Goal: Find contact information: Find contact information

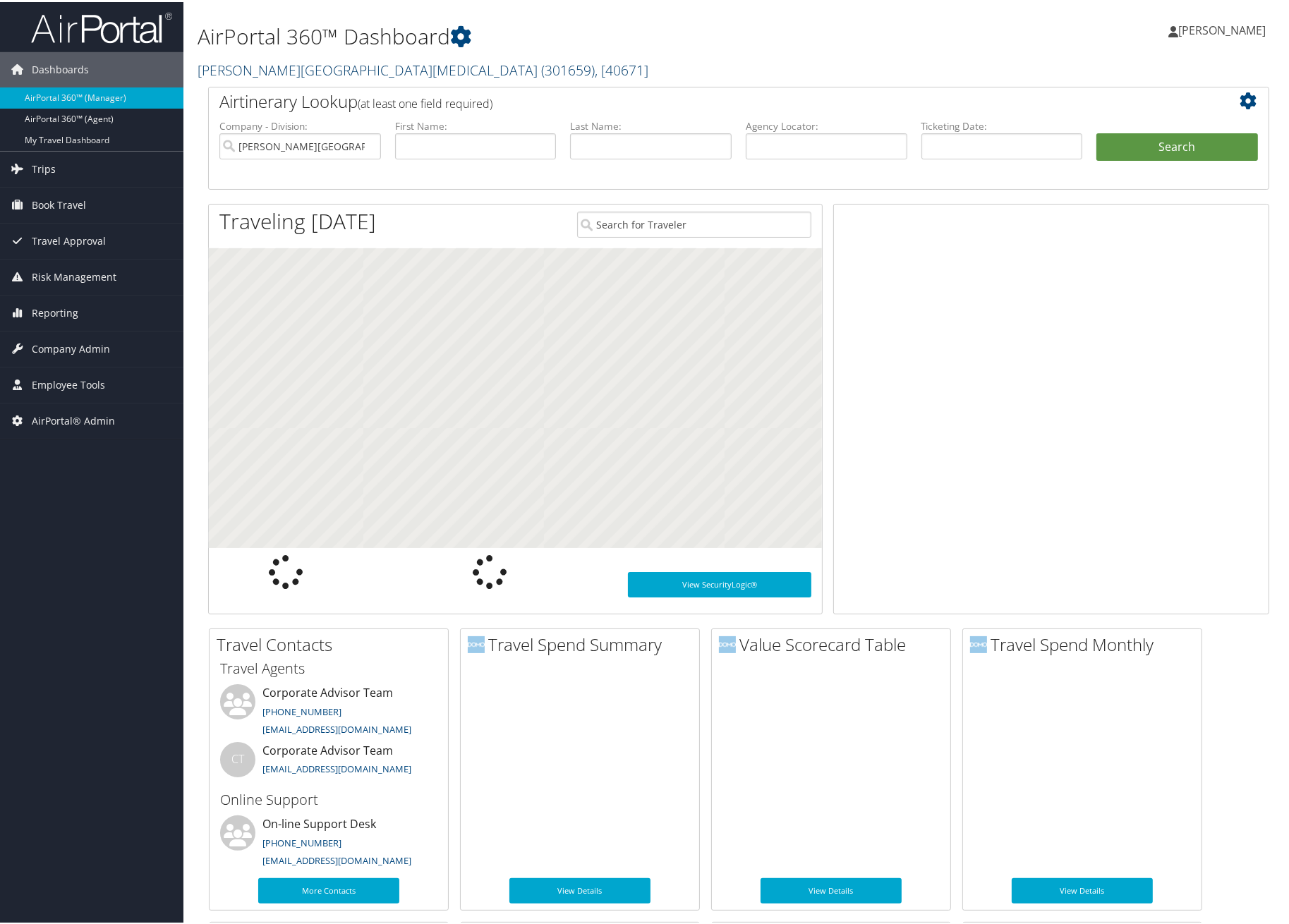
click at [292, 66] on link "[PERSON_NAME][GEOGRAPHIC_DATA][MEDICAL_DATA] ( 301659 ) , [ 40671 ]" at bounding box center [423, 68] width 451 height 19
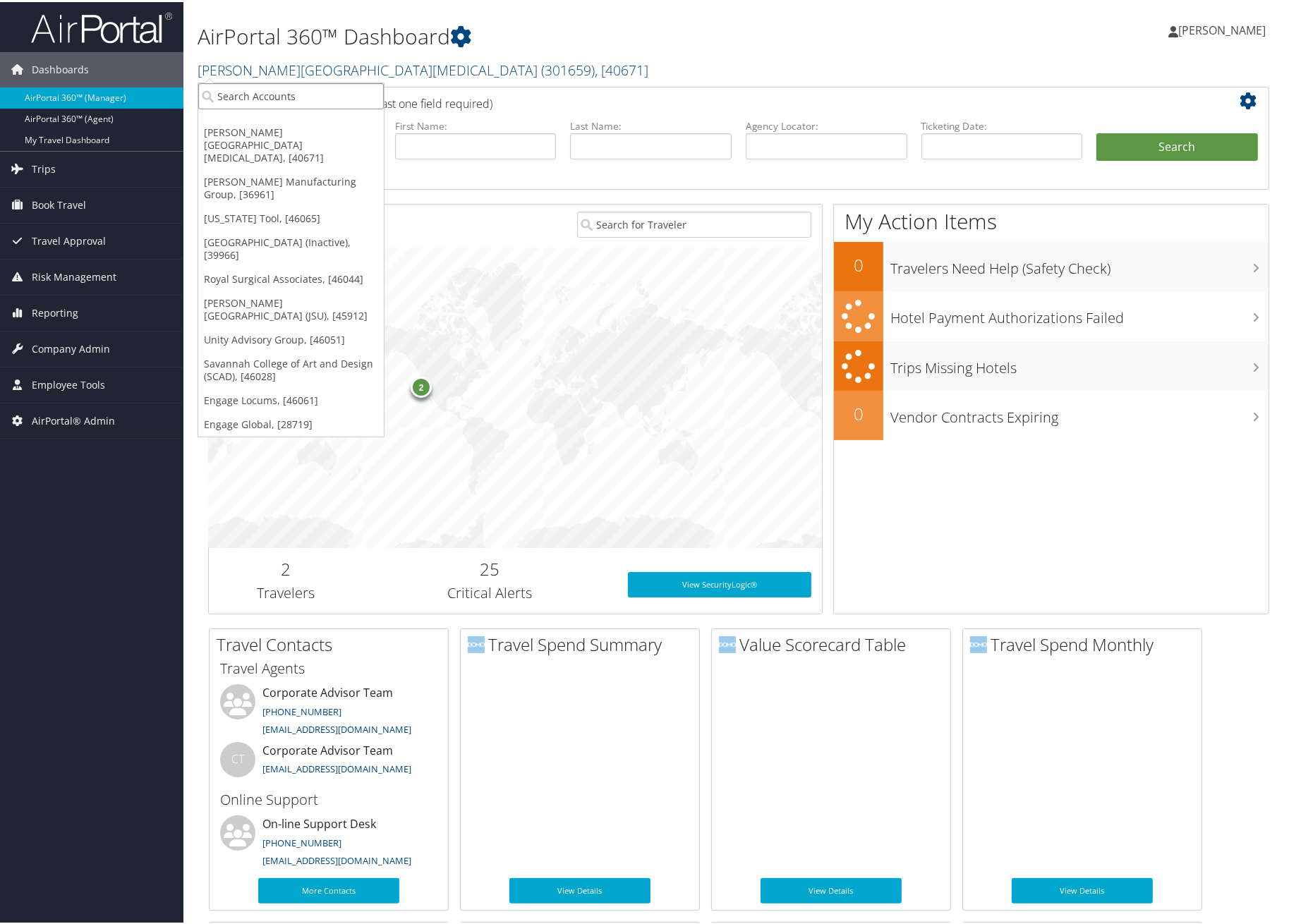
click at [296, 101] on input "search" at bounding box center [291, 94] width 185 height 26
type input "[US_STATE]"
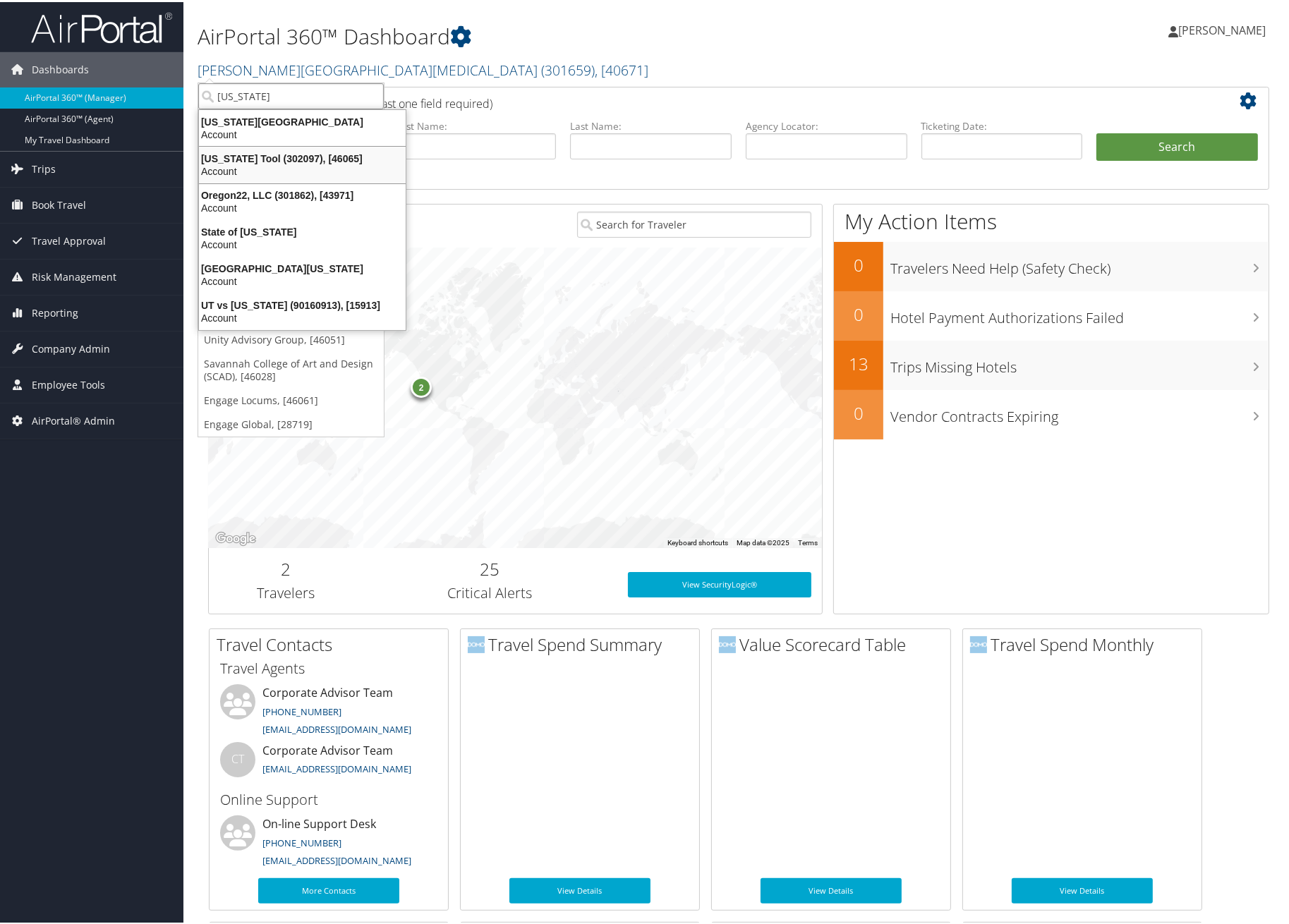
click at [321, 169] on div "Account" at bounding box center [302, 170] width 224 height 13
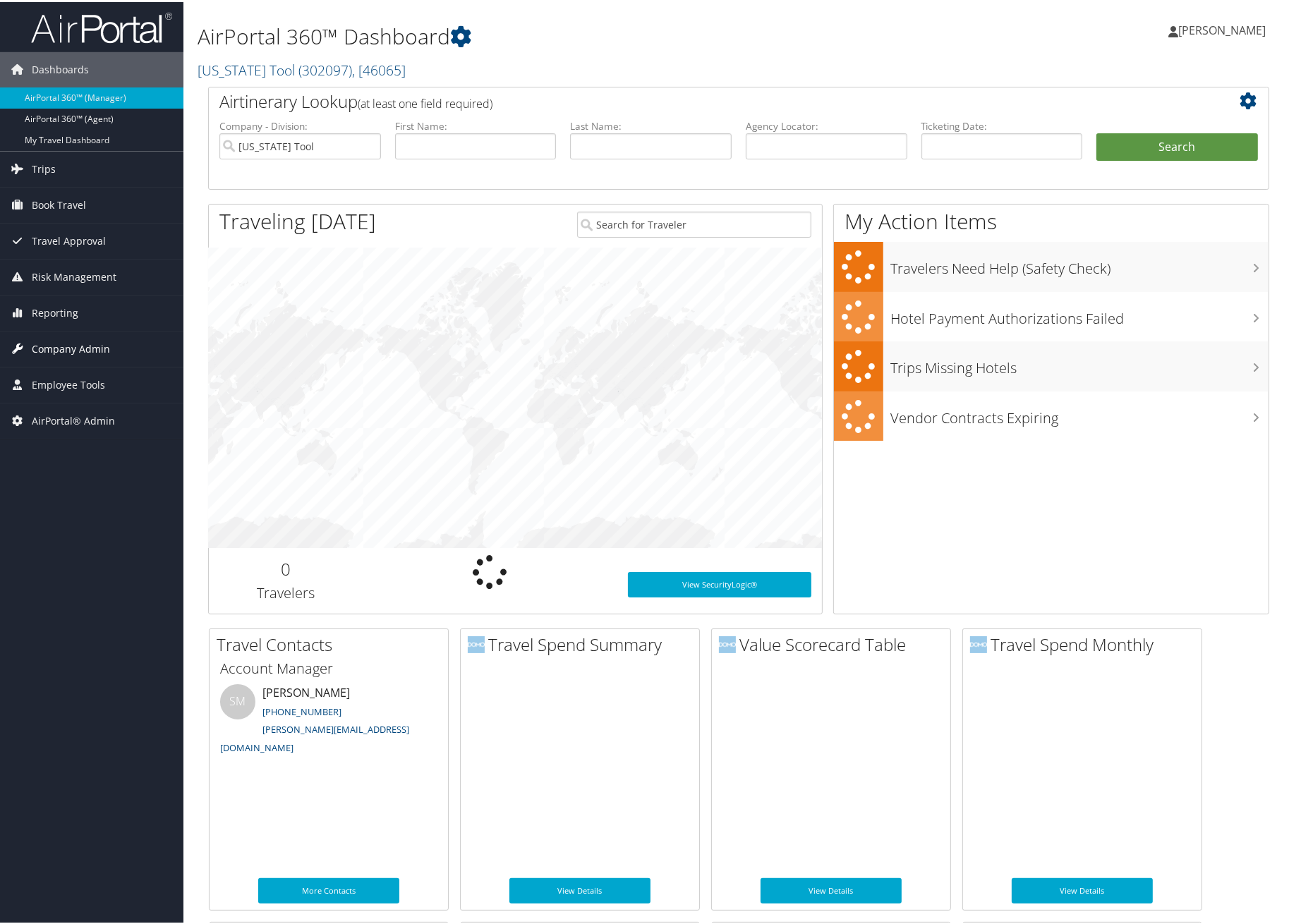
click at [50, 355] on span "Company Admin" at bounding box center [71, 347] width 79 height 35
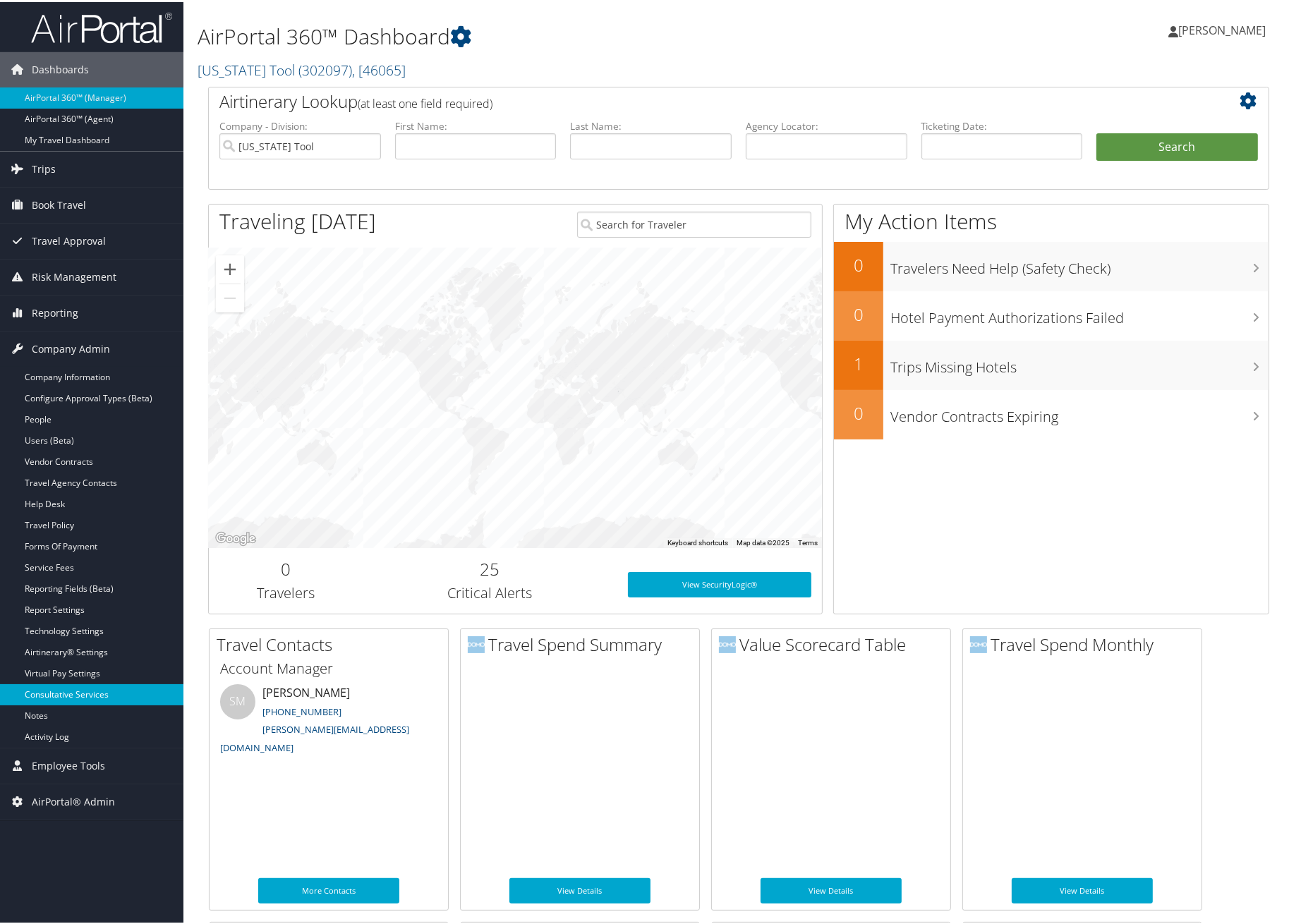
click at [105, 687] on link "Consultative Services" at bounding box center [92, 692] width 183 height 21
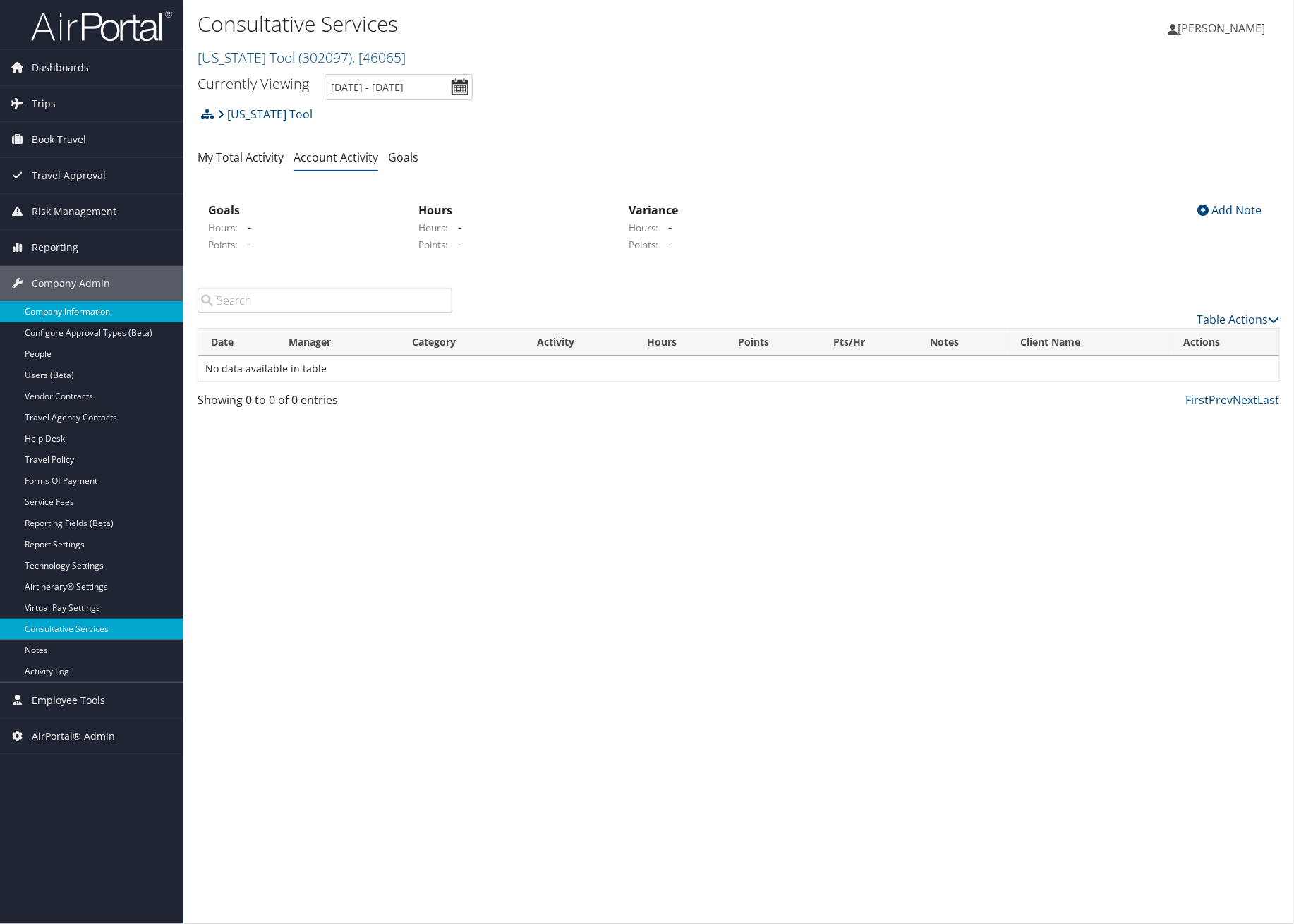
click at [59, 308] on link "Company Information" at bounding box center [92, 312] width 183 height 21
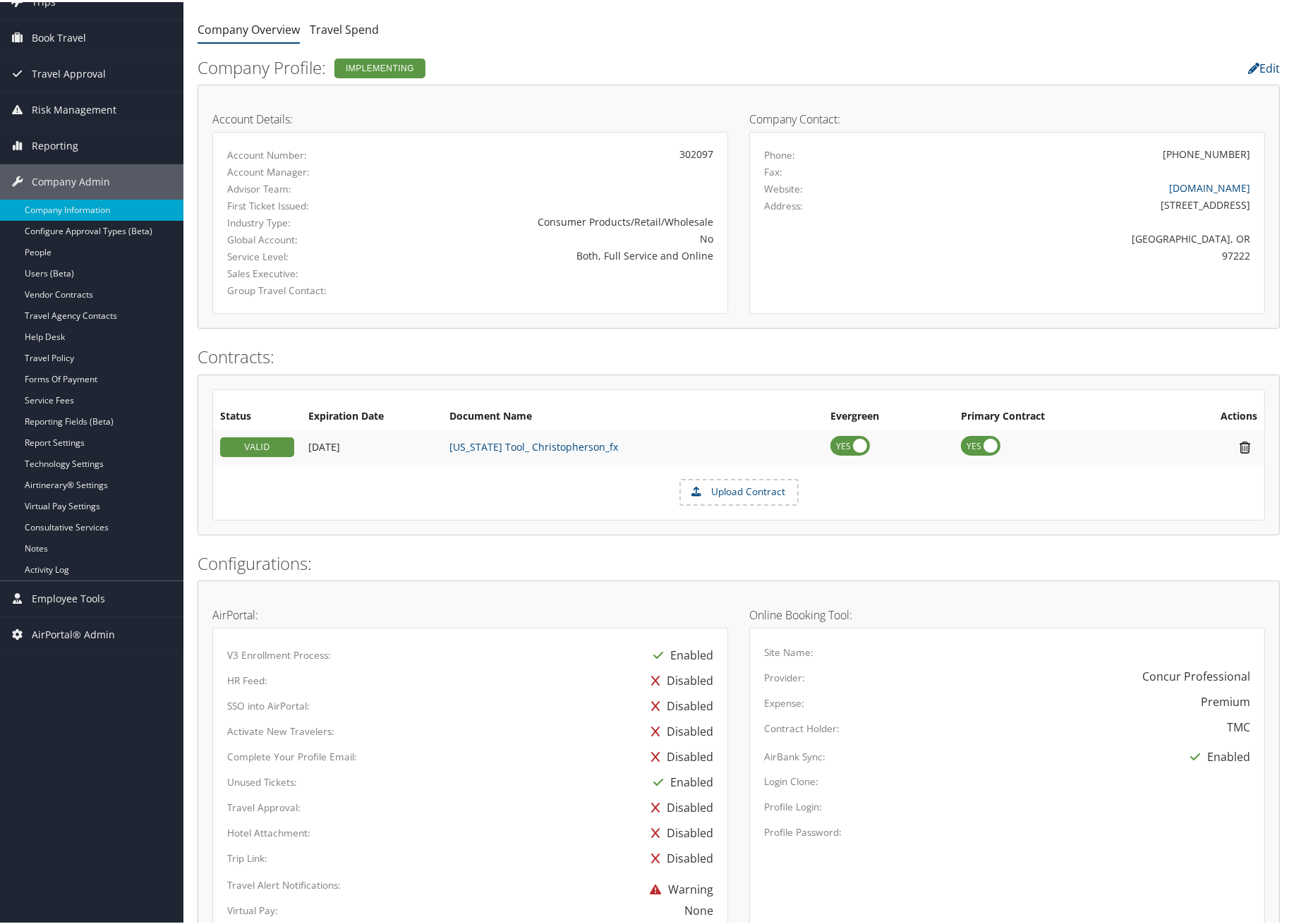
scroll to position [465, 0]
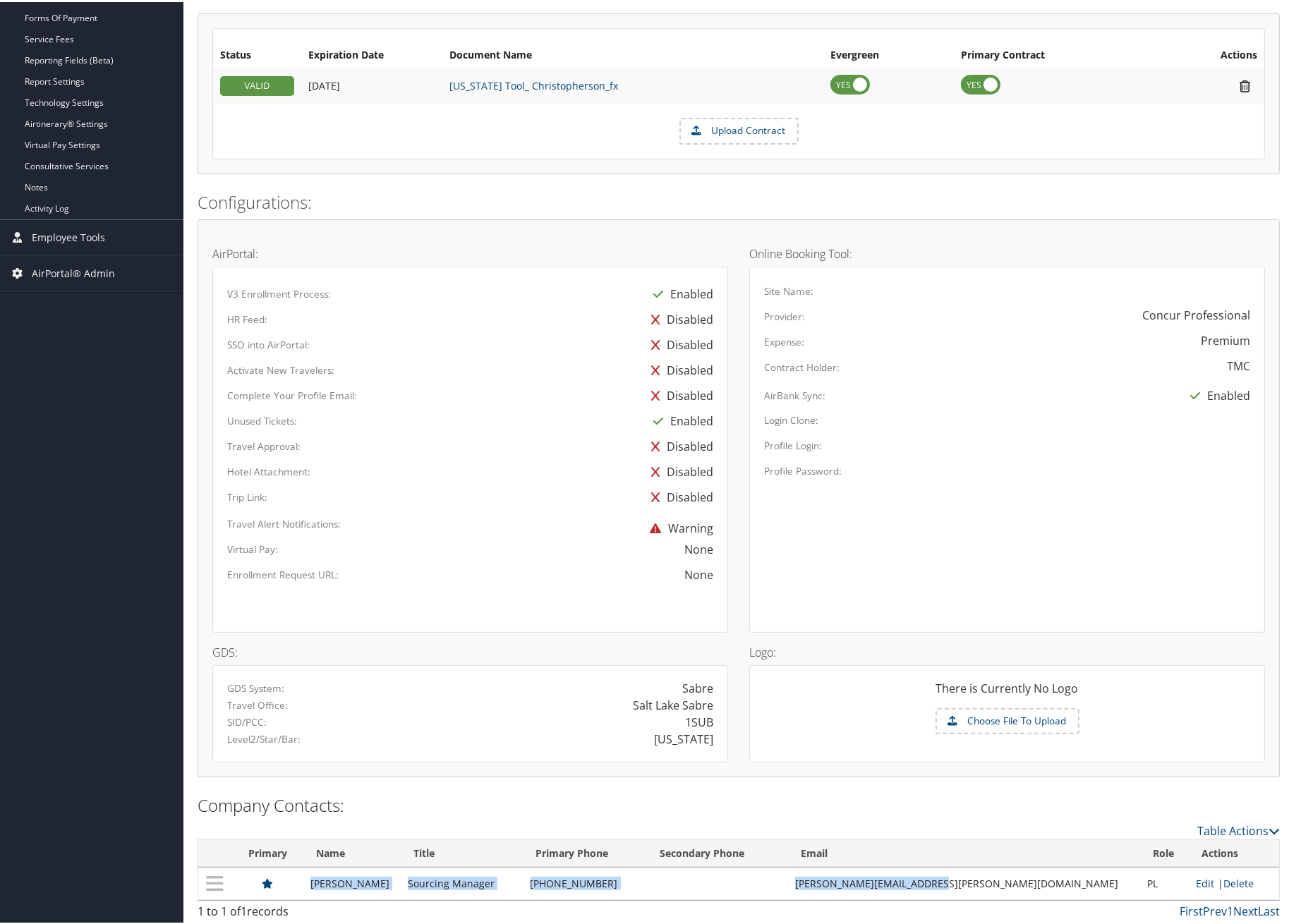
drag, startPoint x: 1021, startPoint y: 883, endPoint x: 322, endPoint y: 880, distance: 699.0
click at [322, 880] on tr "[PERSON_NAME] Sourcing Manager [PHONE_NUMBER] [PERSON_NAME][EMAIL_ADDRESS][PERS…" at bounding box center [739, 881] width 1081 height 32
copy tr "[PERSON_NAME] Sourcing Manager [PHONE_NUMBER] [PERSON_NAME][EMAIL_ADDRESS][PERS…"
